Goal: Information Seeking & Learning: Compare options

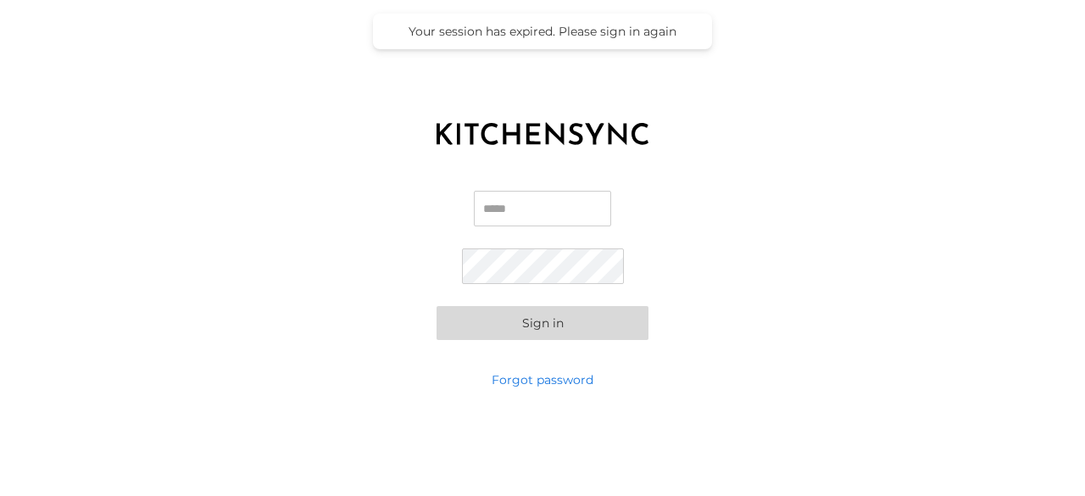
click at [488, 210] on input "Email" at bounding box center [542, 209] width 137 height 36
type input "**********"
click at [543, 316] on button "Sign in" at bounding box center [543, 323] width 212 height 34
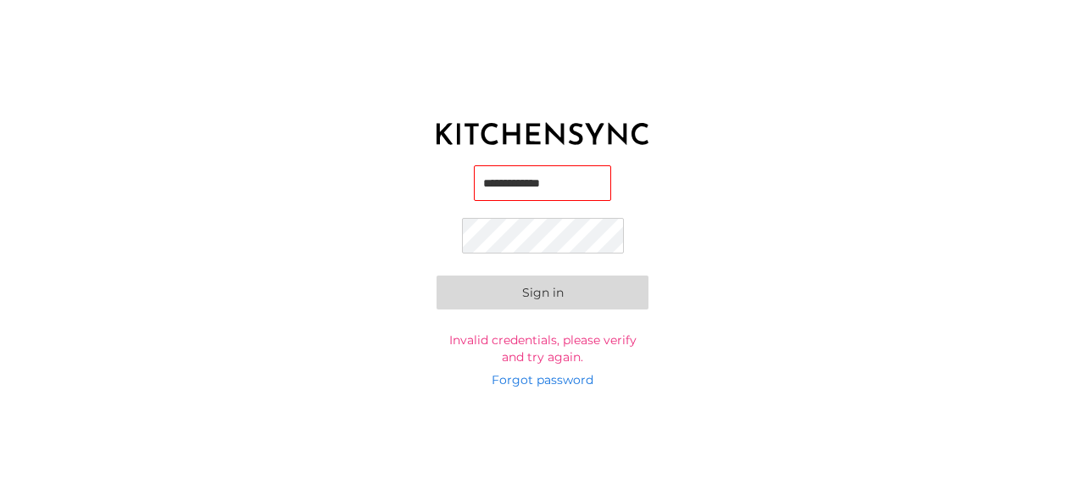
click at [526, 296] on button "Sign in" at bounding box center [543, 293] width 212 height 34
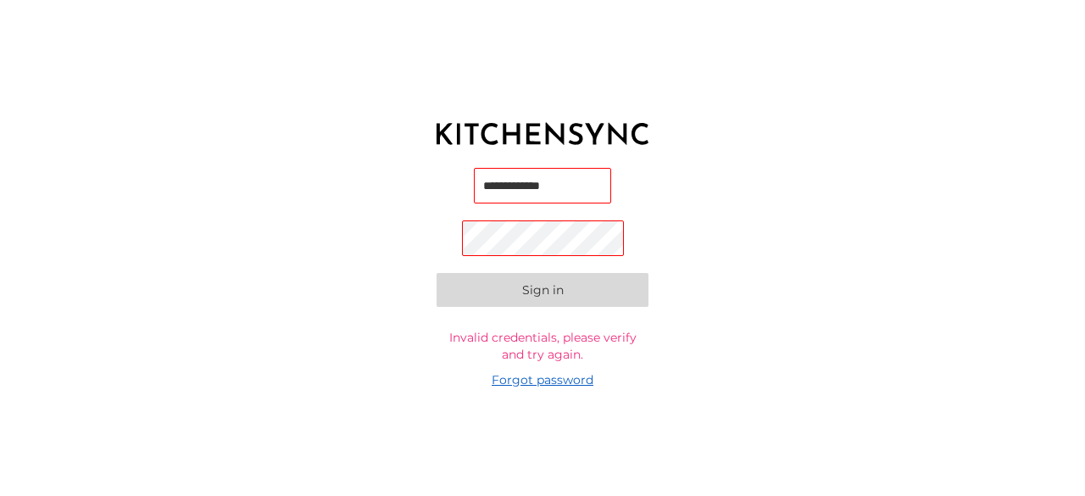
click at [570, 382] on link "Forgot password" at bounding box center [543, 379] width 102 height 17
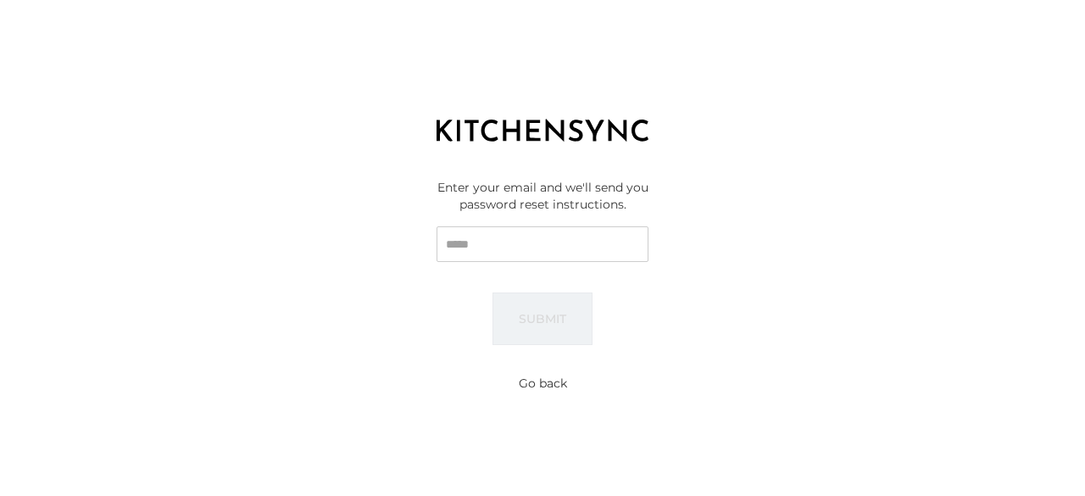
click at [698, 415] on div "Reset password Enter your email and we'll send you password reset instructions.…" at bounding box center [542, 248] width 1085 height 496
click at [933, 194] on div "Enter your email and we'll send you password reset instructions. Email Submit" at bounding box center [542, 262] width 1085 height 212
click at [504, 244] on input "Email" at bounding box center [543, 244] width 212 height 36
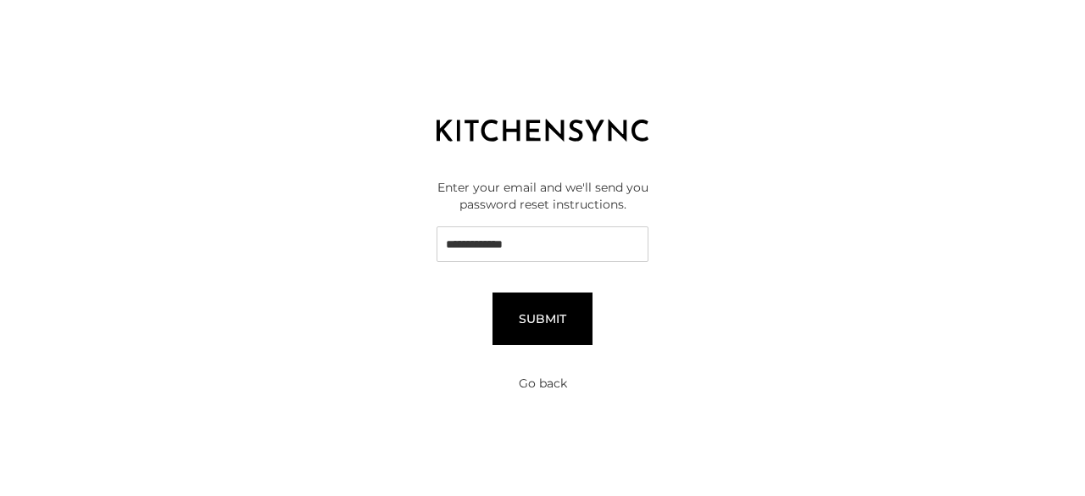
type input "**********"
click at [549, 315] on button "Submit" at bounding box center [543, 319] width 100 height 53
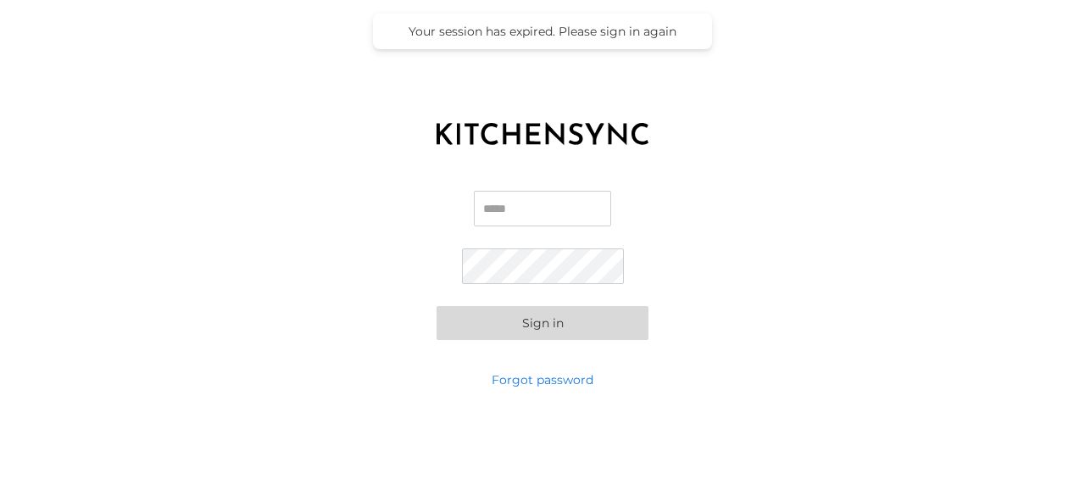
click at [515, 214] on input "Email" at bounding box center [542, 209] width 137 height 36
type input "**********"
click at [556, 309] on button "Sign in" at bounding box center [543, 323] width 212 height 34
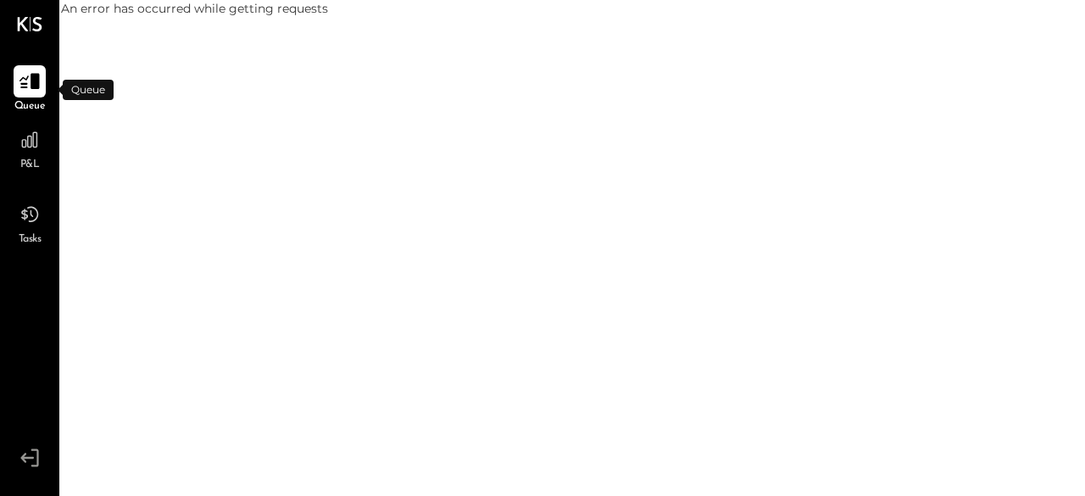
click at [36, 75] on icon at bounding box center [30, 82] width 20 height 16
click at [36, 90] on icon at bounding box center [30, 81] width 22 height 22
click at [28, 143] on icon at bounding box center [29, 139] width 17 height 17
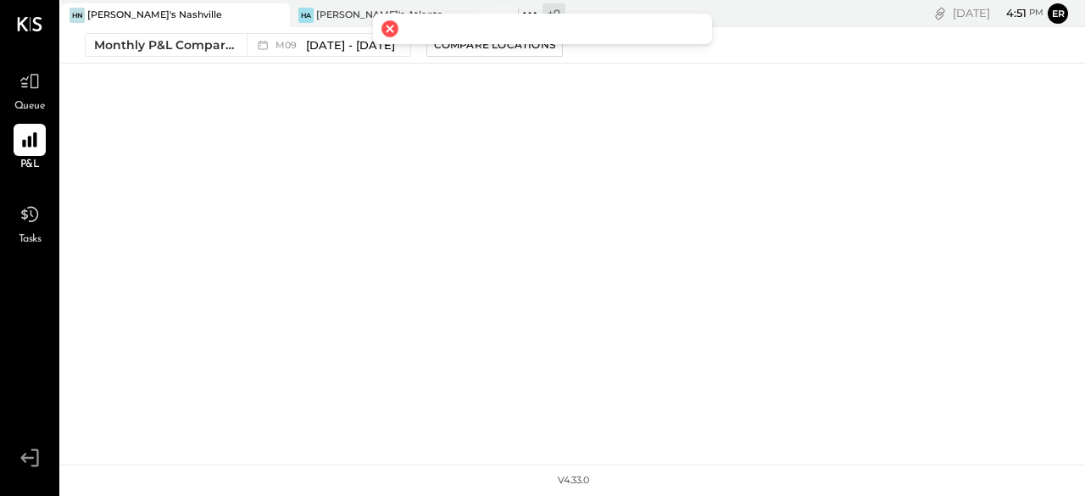
click at [389, 30] on div at bounding box center [390, 29] width 24 height 24
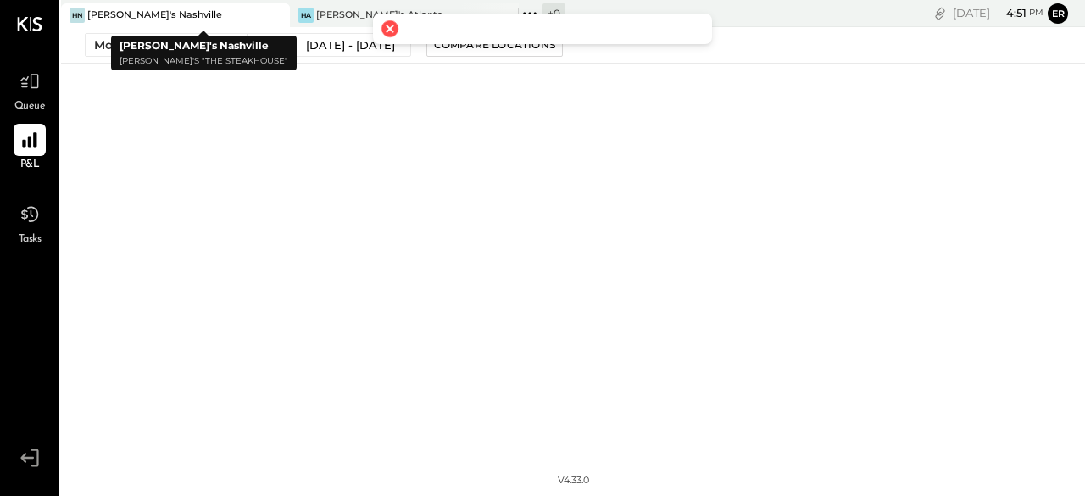
click at [153, 21] on div "[PERSON_NAME]'s Nashville" at bounding box center [154, 15] width 135 height 14
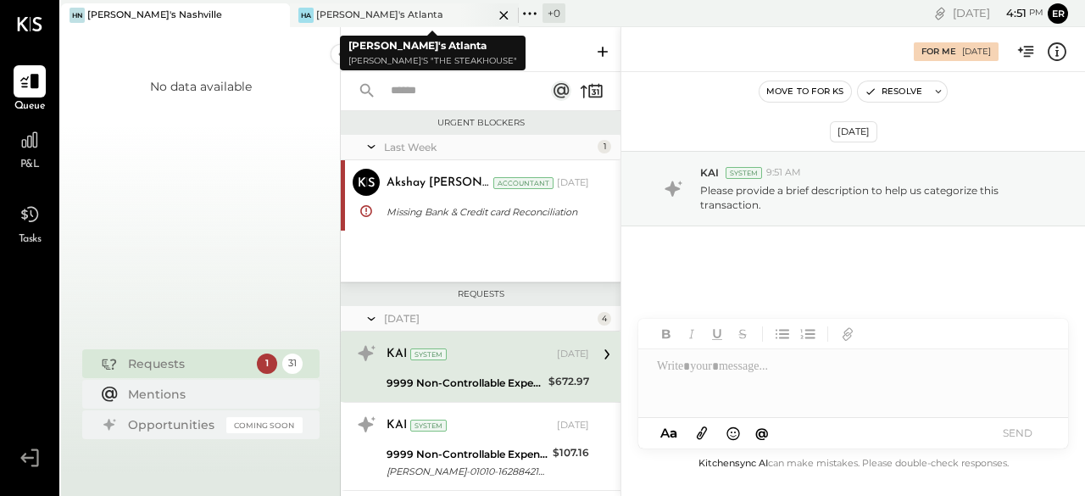
click at [344, 11] on div "[PERSON_NAME]'s Atlanta" at bounding box center [379, 15] width 127 height 14
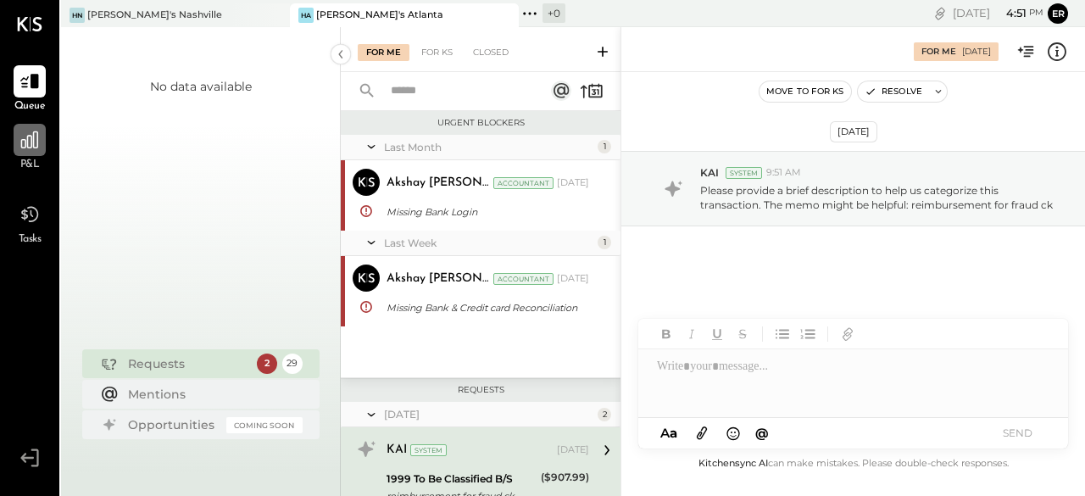
click at [31, 152] on div at bounding box center [30, 140] width 32 height 32
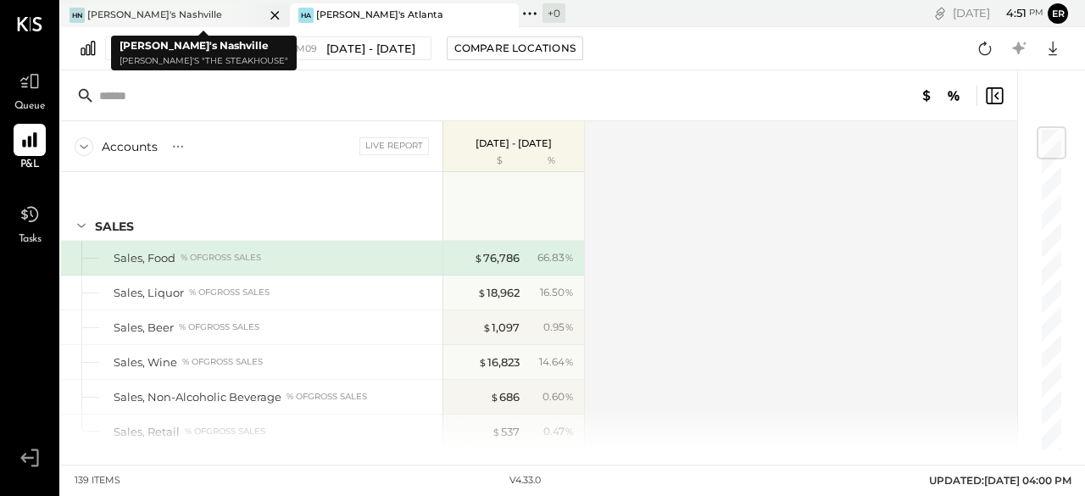
click at [204, 15] on div "[PERSON_NAME]'s Nashville" at bounding box center [162, 15] width 203 height 15
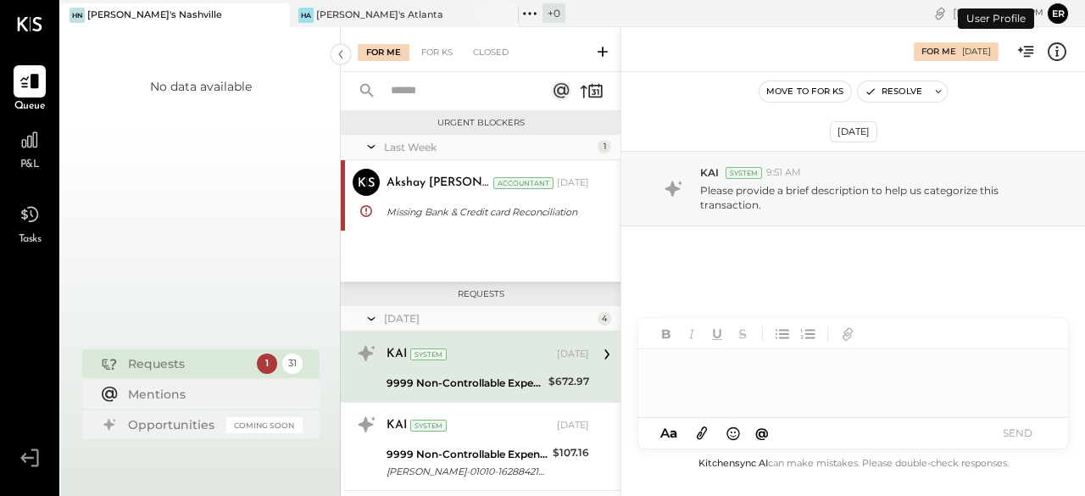
scroll to position [61, 0]
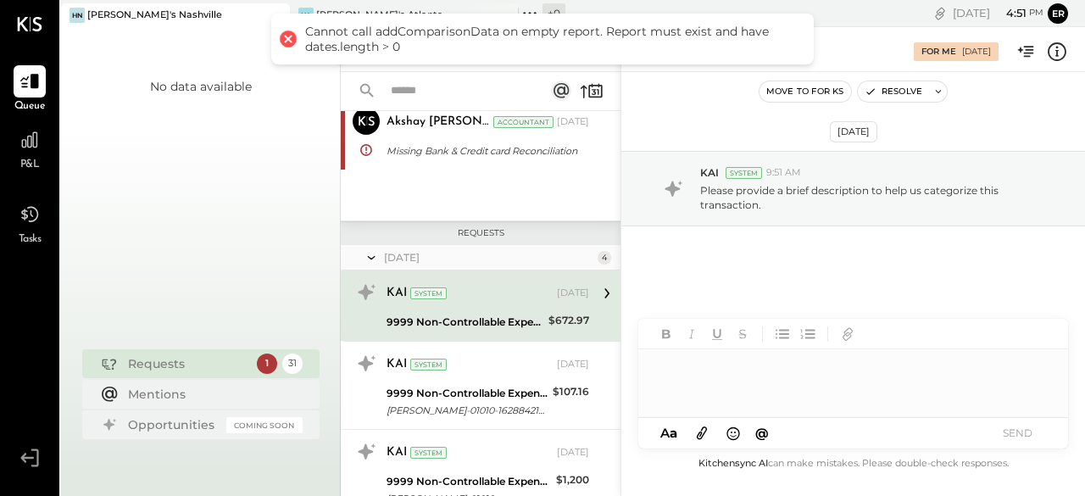
click at [288, 36] on div at bounding box center [288, 39] width 24 height 24
click at [257, 365] on div "1 31" at bounding box center [280, 364] width 46 height 20
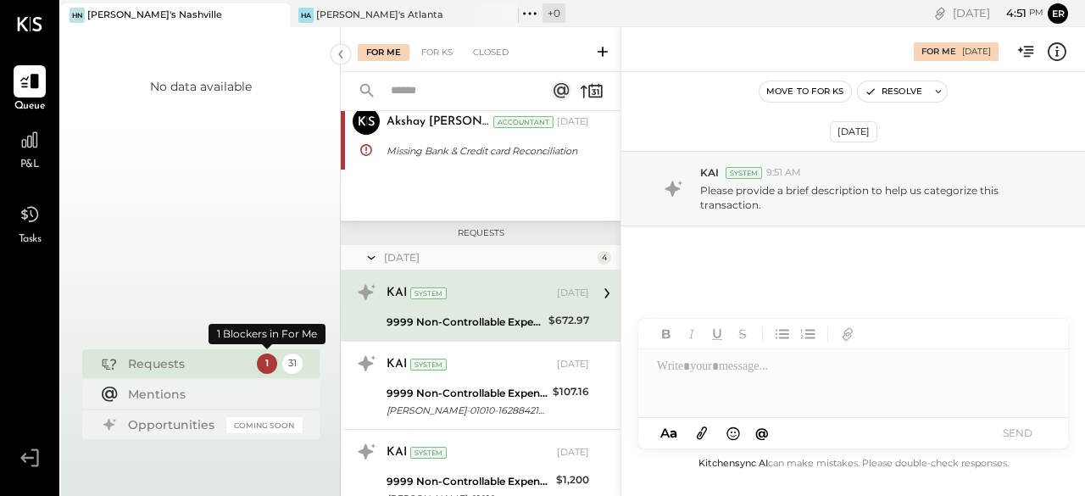
drag, startPoint x: 264, startPoint y: 365, endPoint x: 215, endPoint y: 365, distance: 49.2
click at [215, 365] on div "Requests" at bounding box center [188, 363] width 120 height 17
click at [31, 148] on icon at bounding box center [30, 140] width 22 height 22
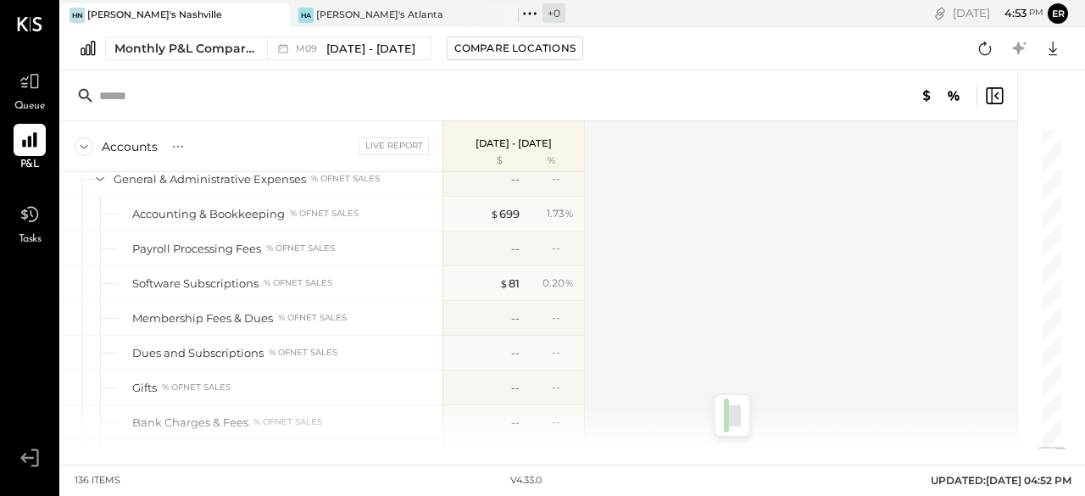
drag, startPoint x: 1052, startPoint y: 149, endPoint x: 1050, endPoint y: 473, distance: 323.9
click at [1050, 473] on main "HN Hal's [GEOGRAPHIC_DATA] HA Hal's [GEOGRAPHIC_DATA] + 0 Pinned Locations ( 2 …" at bounding box center [573, 248] width 1024 height 496
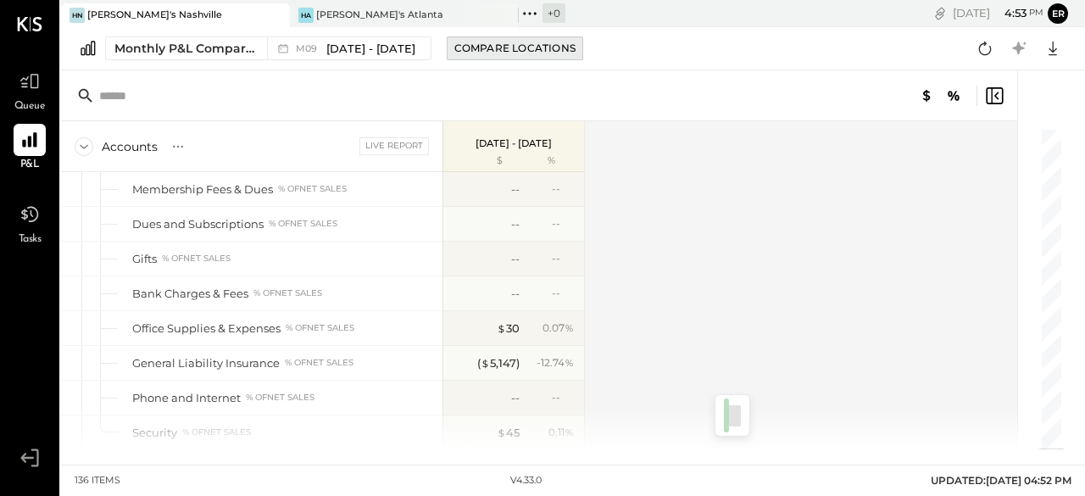
click at [504, 50] on div "Compare Locations" at bounding box center [514, 48] width 121 height 14
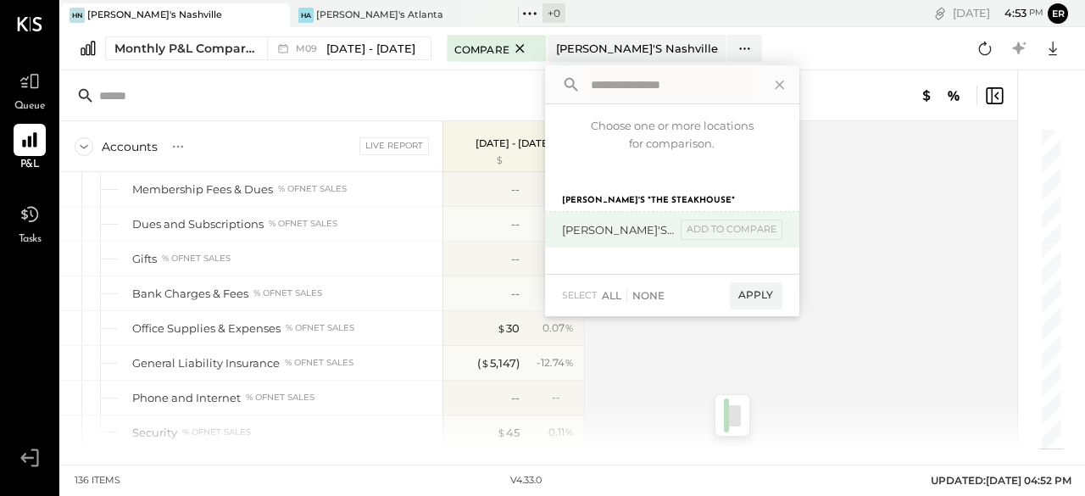
click at [613, 226] on div "[PERSON_NAME]'s Atlanta" at bounding box center [619, 230] width 114 height 16
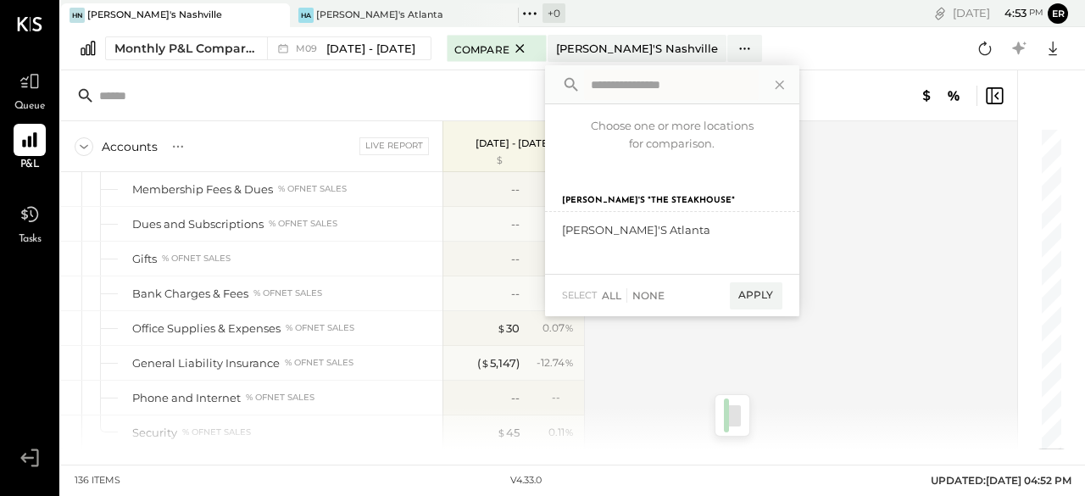
click at [747, 295] on div "Apply" at bounding box center [756, 295] width 53 height 27
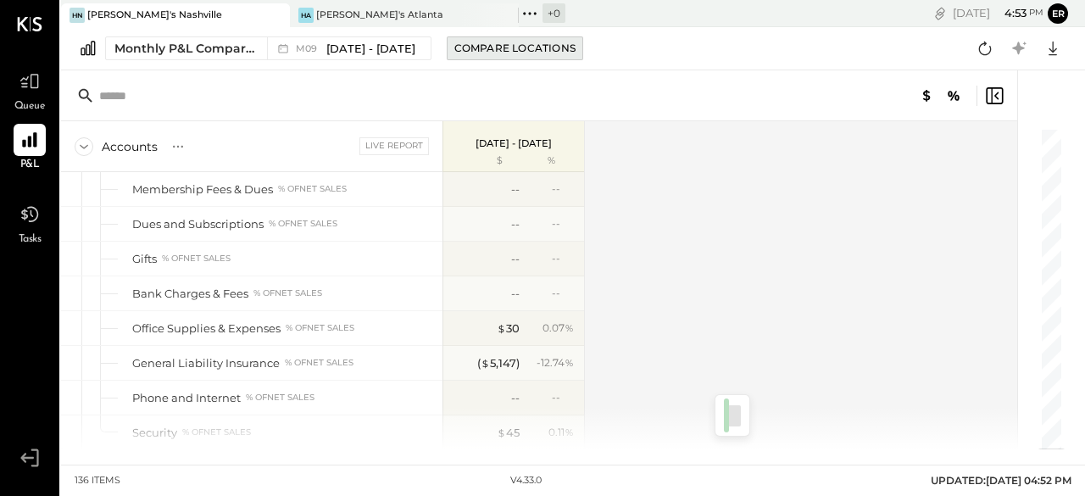
click at [534, 52] on div "Compare Locations" at bounding box center [514, 48] width 121 height 14
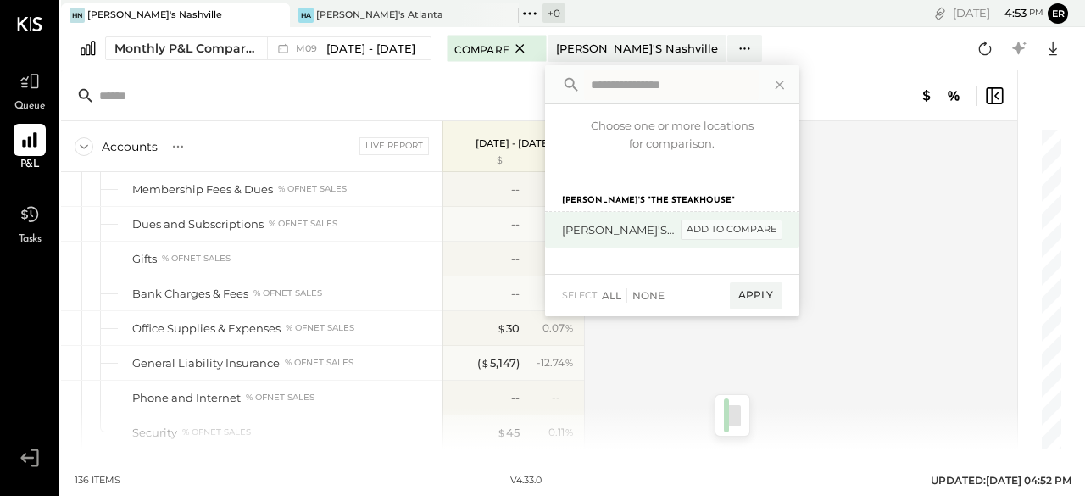
click at [696, 230] on div "add to compare" at bounding box center [732, 230] width 102 height 20
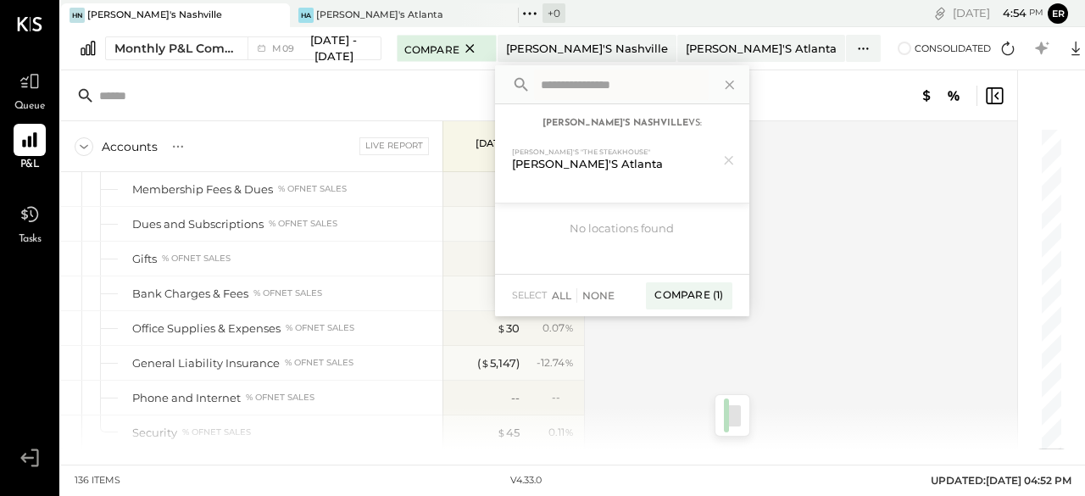
click at [689, 125] on b "[PERSON_NAME]'s Nashville" at bounding box center [616, 123] width 146 height 9
click at [733, 86] on icon at bounding box center [729, 85] width 8 height 8
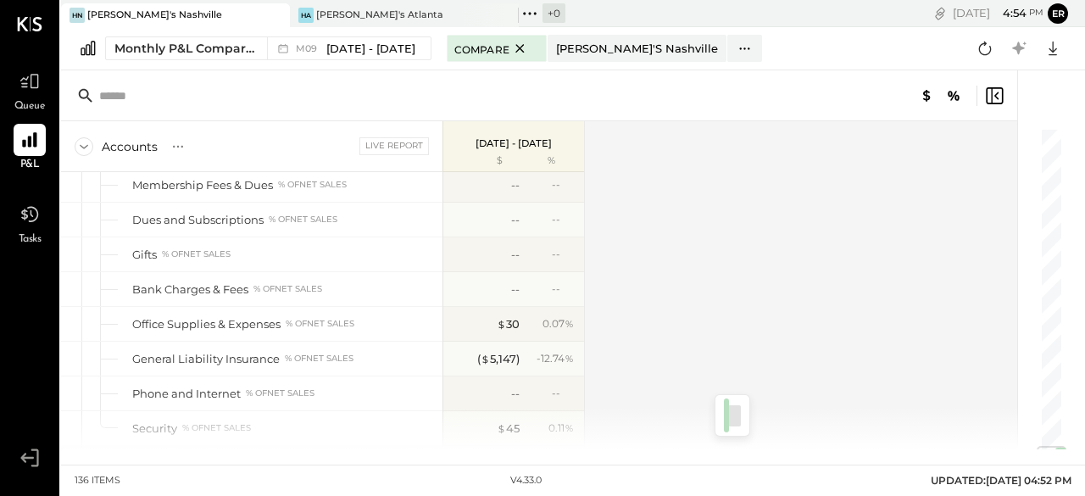
scroll to position [2712, 0]
click at [386, 12] on div "HA [PERSON_NAME]'s [GEOGRAPHIC_DATA]" at bounding box center [391, 15] width 203 height 15
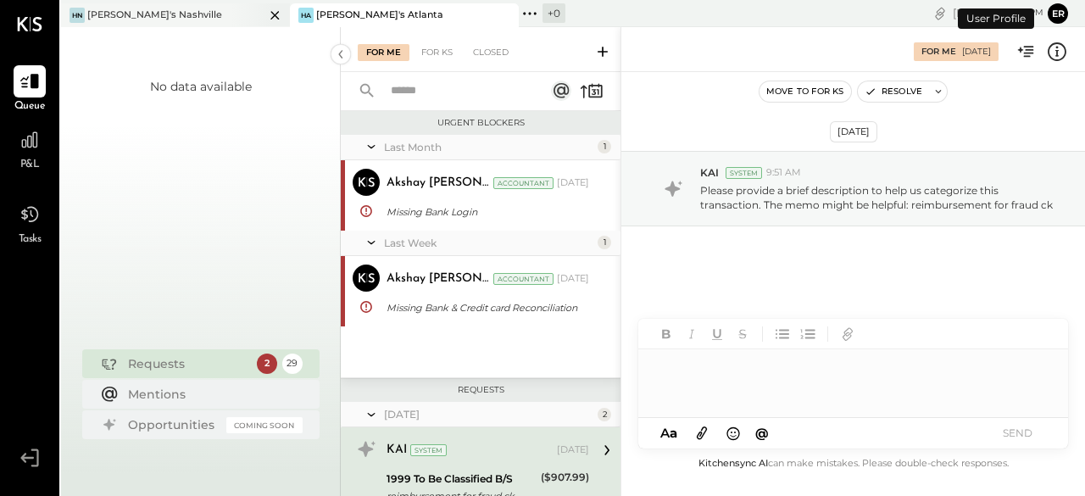
scroll to position [165, 0]
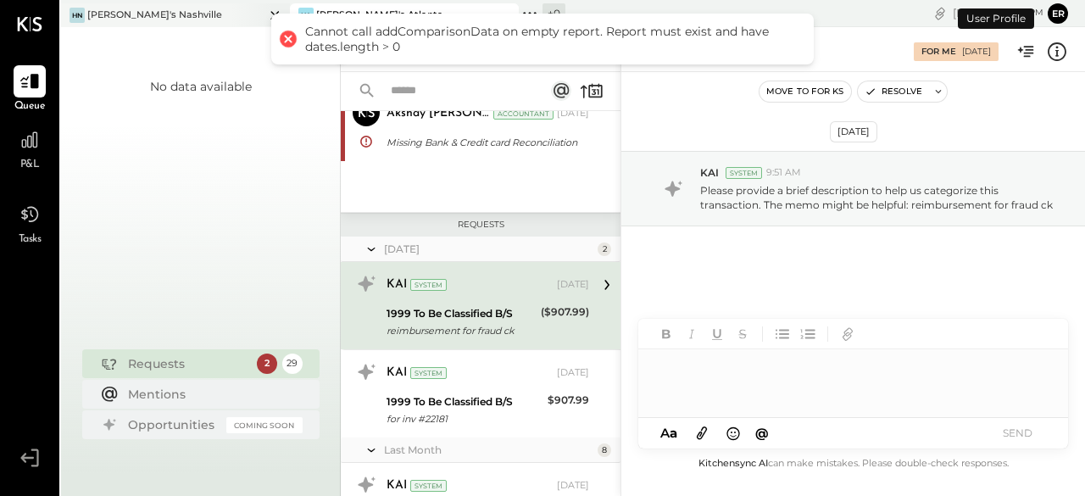
click at [228, 11] on div "[PERSON_NAME]'s Nashville" at bounding box center [162, 15] width 203 height 15
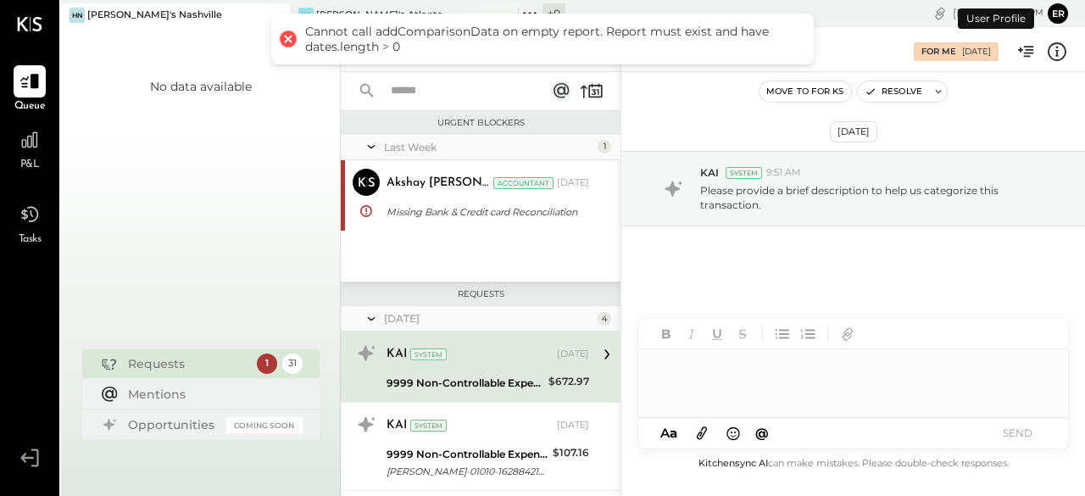
scroll to position [61, 0]
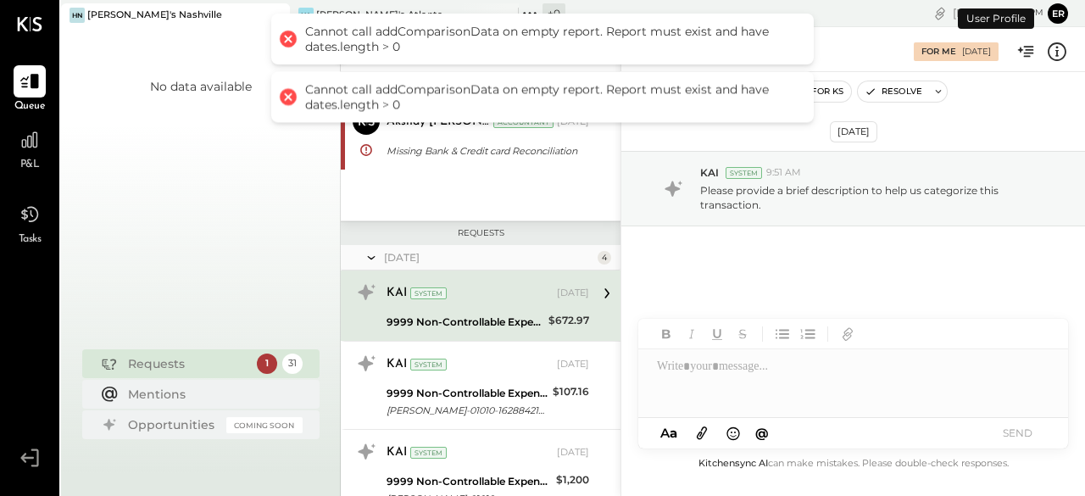
click at [288, 46] on div "Cannot call addComparisonData on empty report. Report must exist and have dates…" at bounding box center [542, 39] width 543 height 51
click at [288, 42] on div at bounding box center [288, 39] width 24 height 24
click at [287, 33] on div at bounding box center [288, 39] width 24 height 24
click at [286, 95] on div at bounding box center [288, 97] width 24 height 24
click at [143, 365] on div "Requests" at bounding box center [188, 363] width 120 height 17
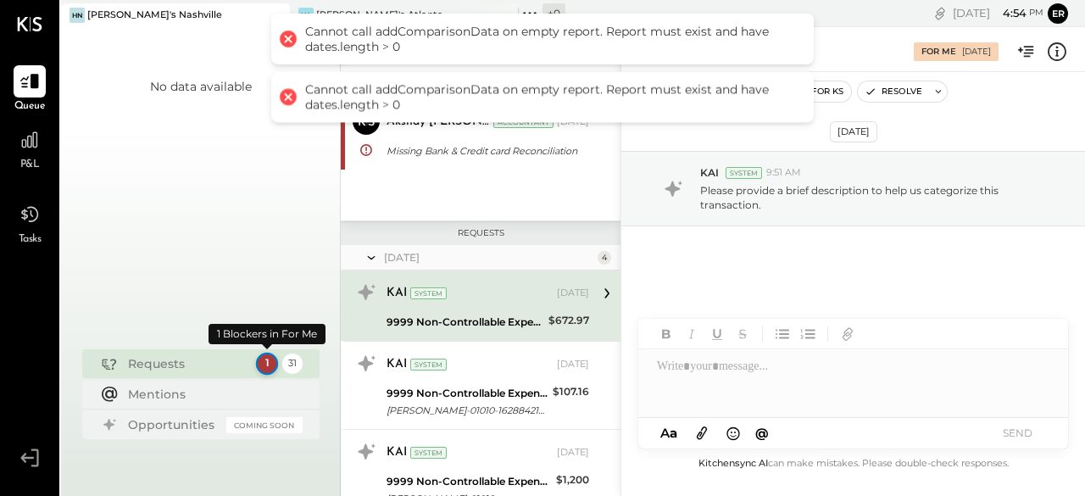
click at [264, 363] on div "1" at bounding box center [266, 364] width 22 height 22
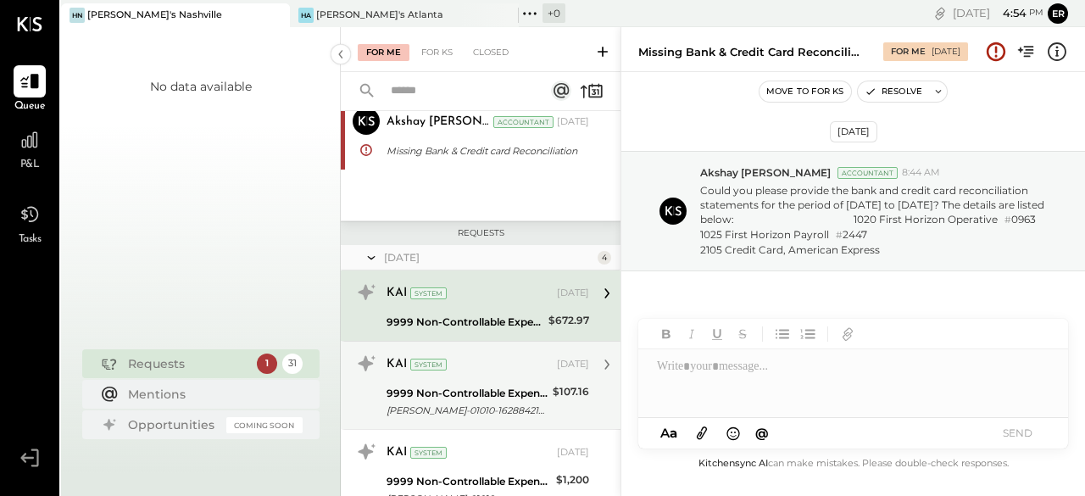
click at [476, 381] on div "KAI System [DATE] 9999 Non-Controllable Expenses:Other Income and Expenses:To B…" at bounding box center [488, 385] width 203 height 70
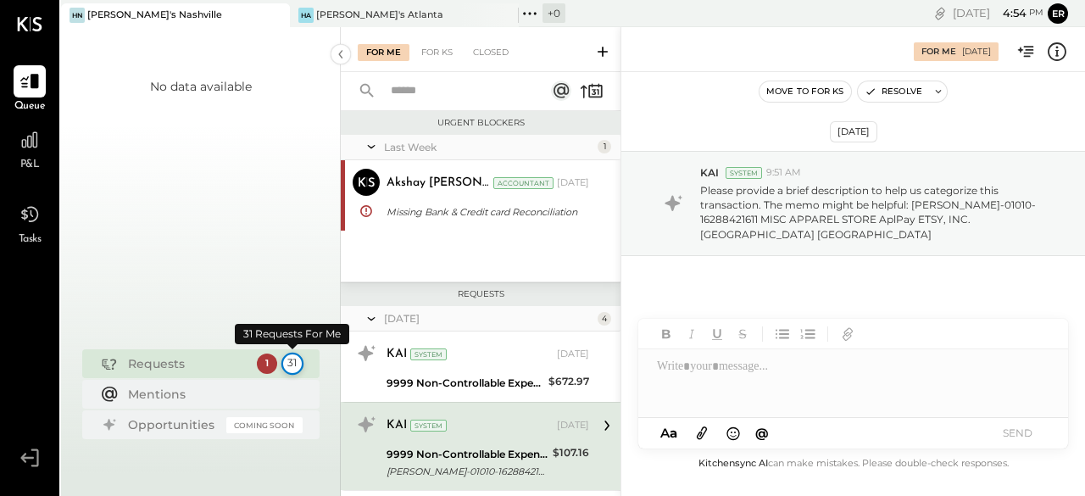
click at [294, 362] on div "31" at bounding box center [292, 364] width 22 height 22
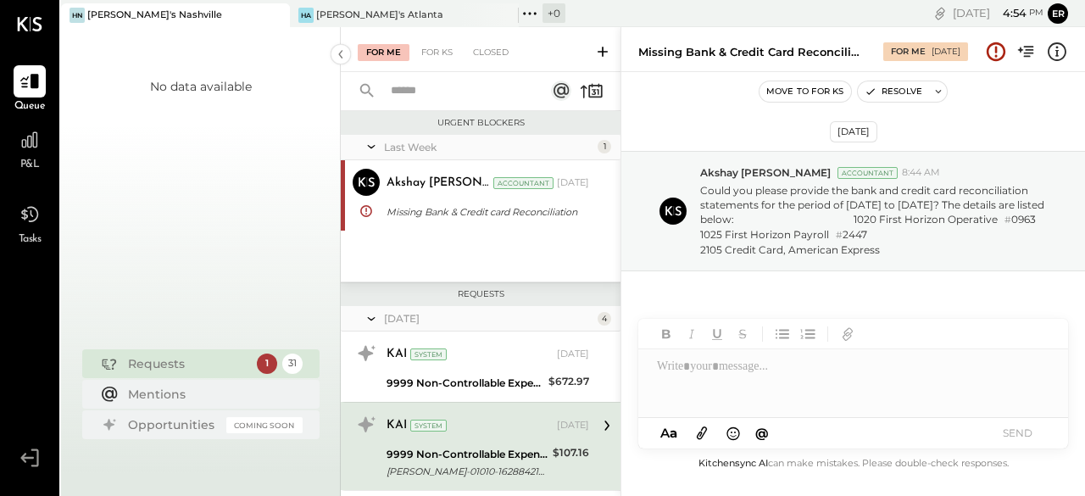
click at [32, 161] on span "P&L" at bounding box center [30, 165] width 20 height 15
